Goal: Contribute content

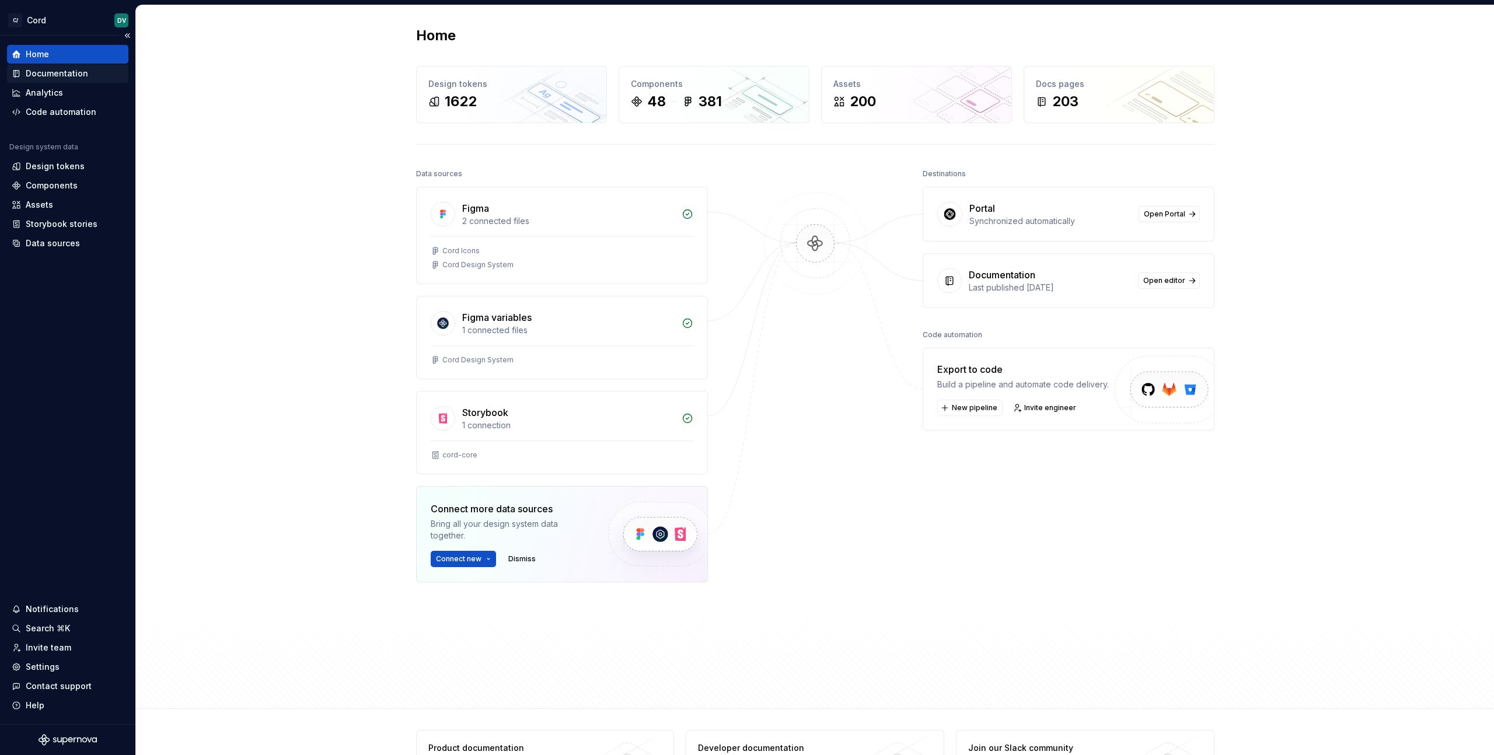
click at [71, 70] on div "Documentation" at bounding box center [57, 74] width 62 height 12
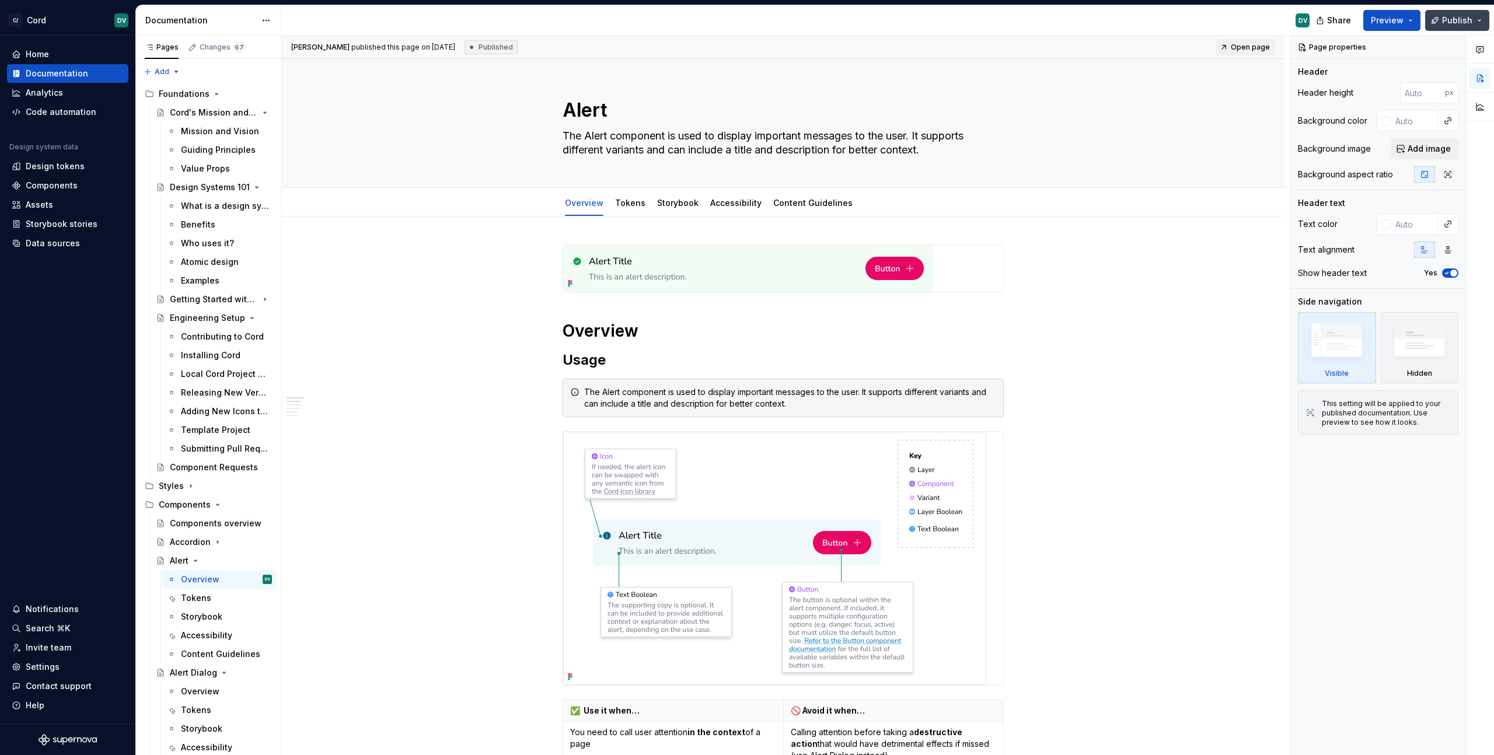
click at [1463, 22] on span "Publish" at bounding box center [1457, 21] width 30 height 12
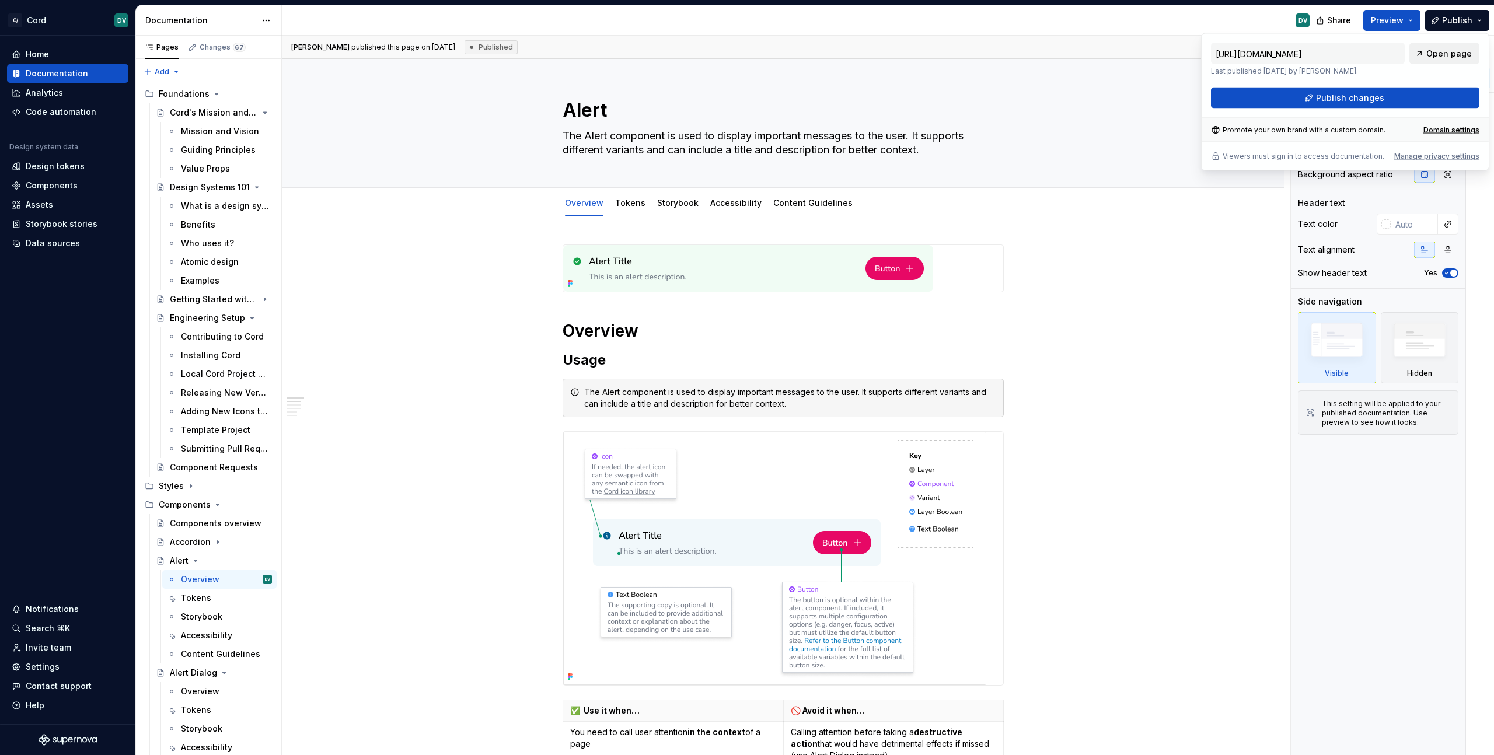
click at [1434, 56] on span "Open page" at bounding box center [1449, 54] width 46 height 12
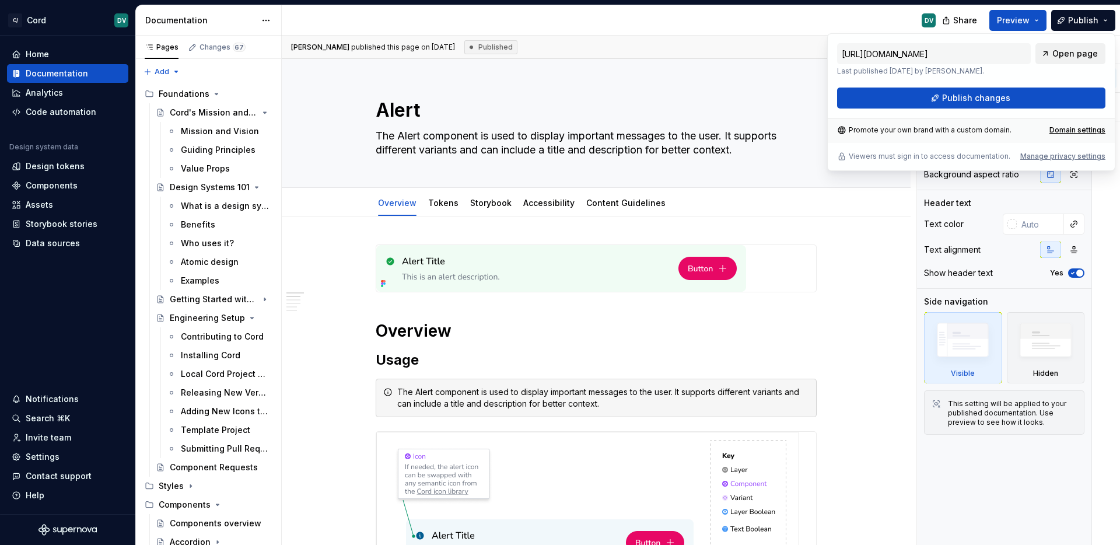
type textarea "*"
